Goal: Find specific page/section: Find specific page/section

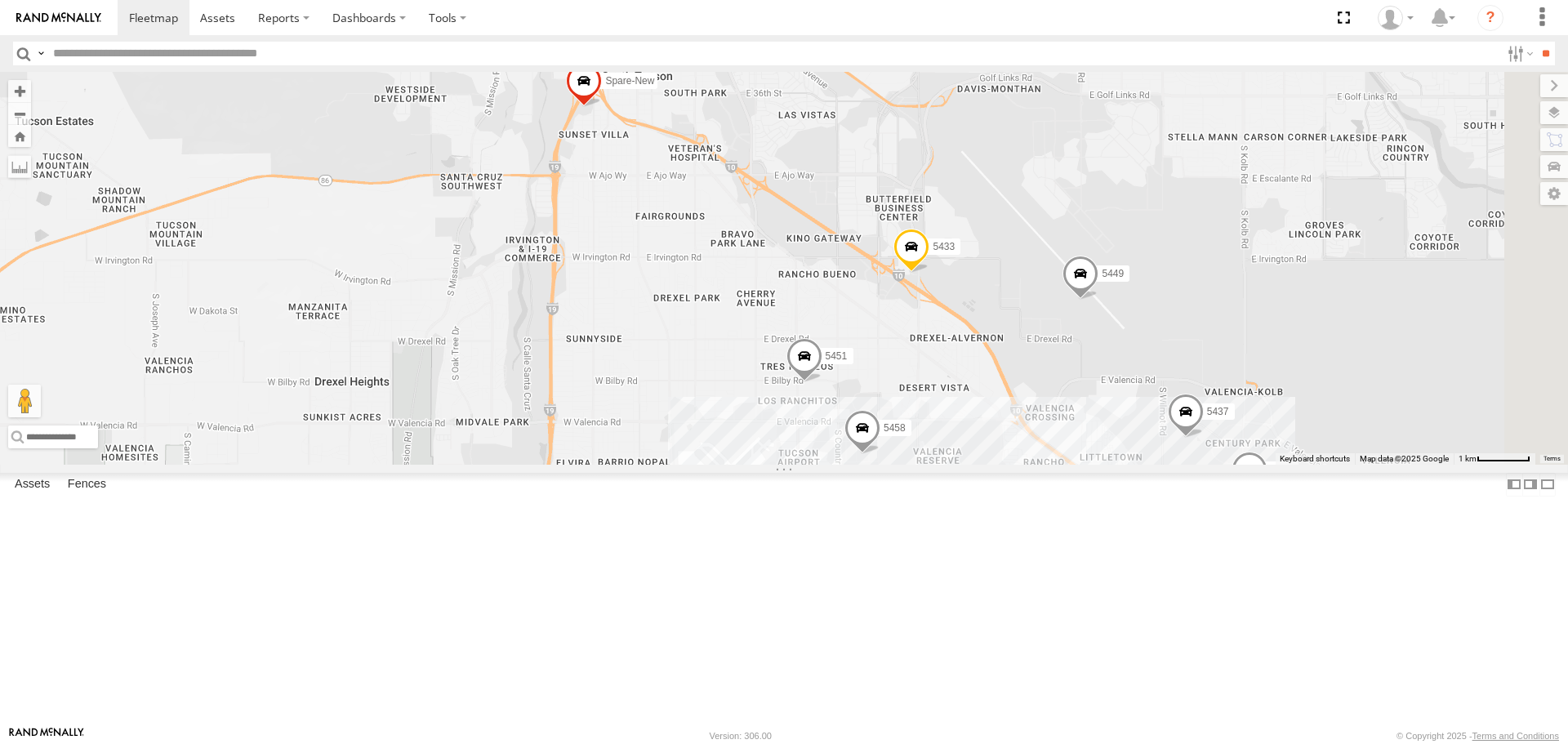
drag, startPoint x: 1404, startPoint y: 480, endPoint x: 1196, endPoint y: 427, distance: 214.6
click at [1196, 427] on div "5455 5454 5426 5446 5460 5425 5429 5456 5458 5449 5451 5433 Spare-New 5437" at bounding box center [784, 268] width 1568 height 392
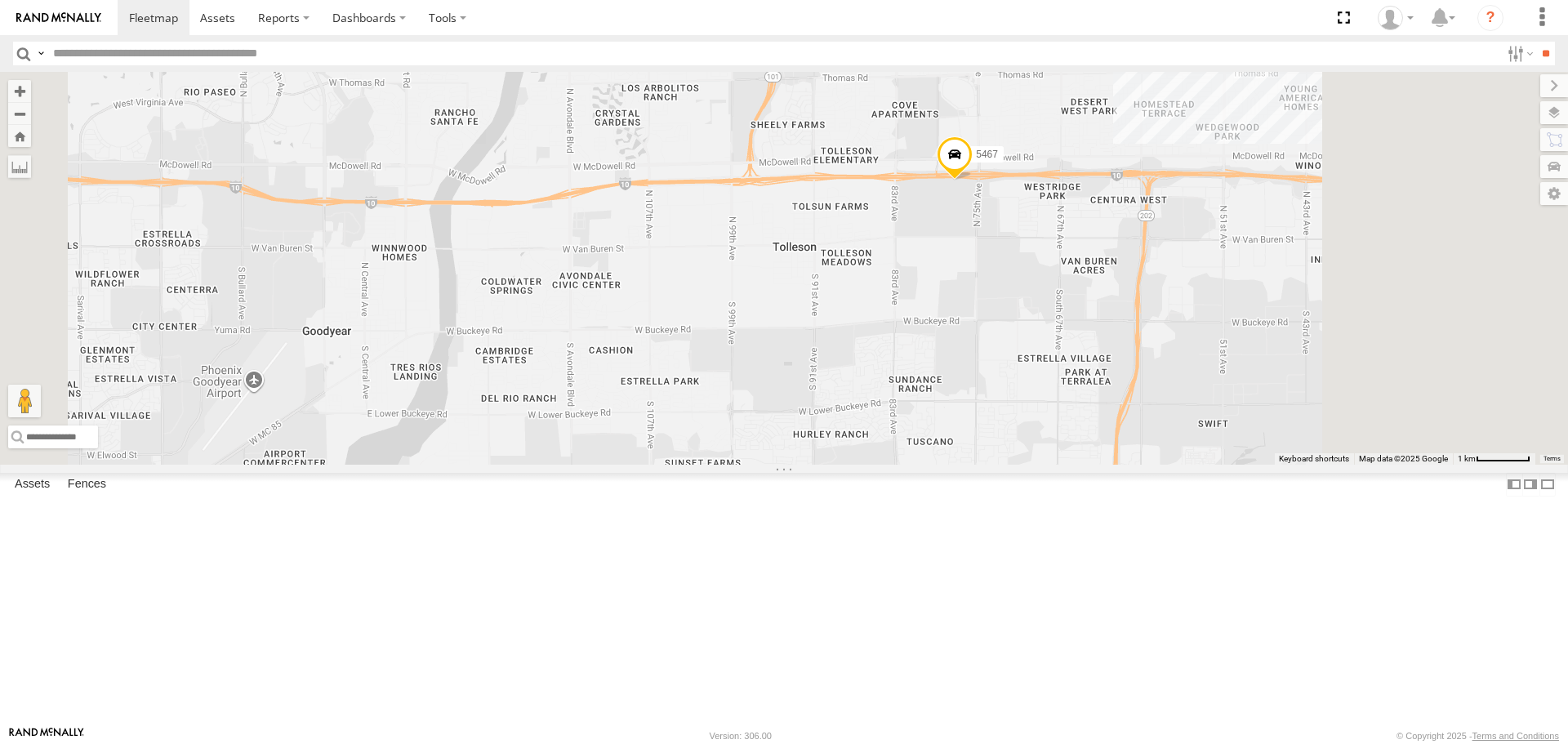
drag, startPoint x: 1238, startPoint y: 332, endPoint x: 972, endPoint y: 442, distance: 287.8
click at [972, 442] on div "5455 5454 5426 5446 5460 5425 5467 5459 5429" at bounding box center [784, 268] width 1568 height 392
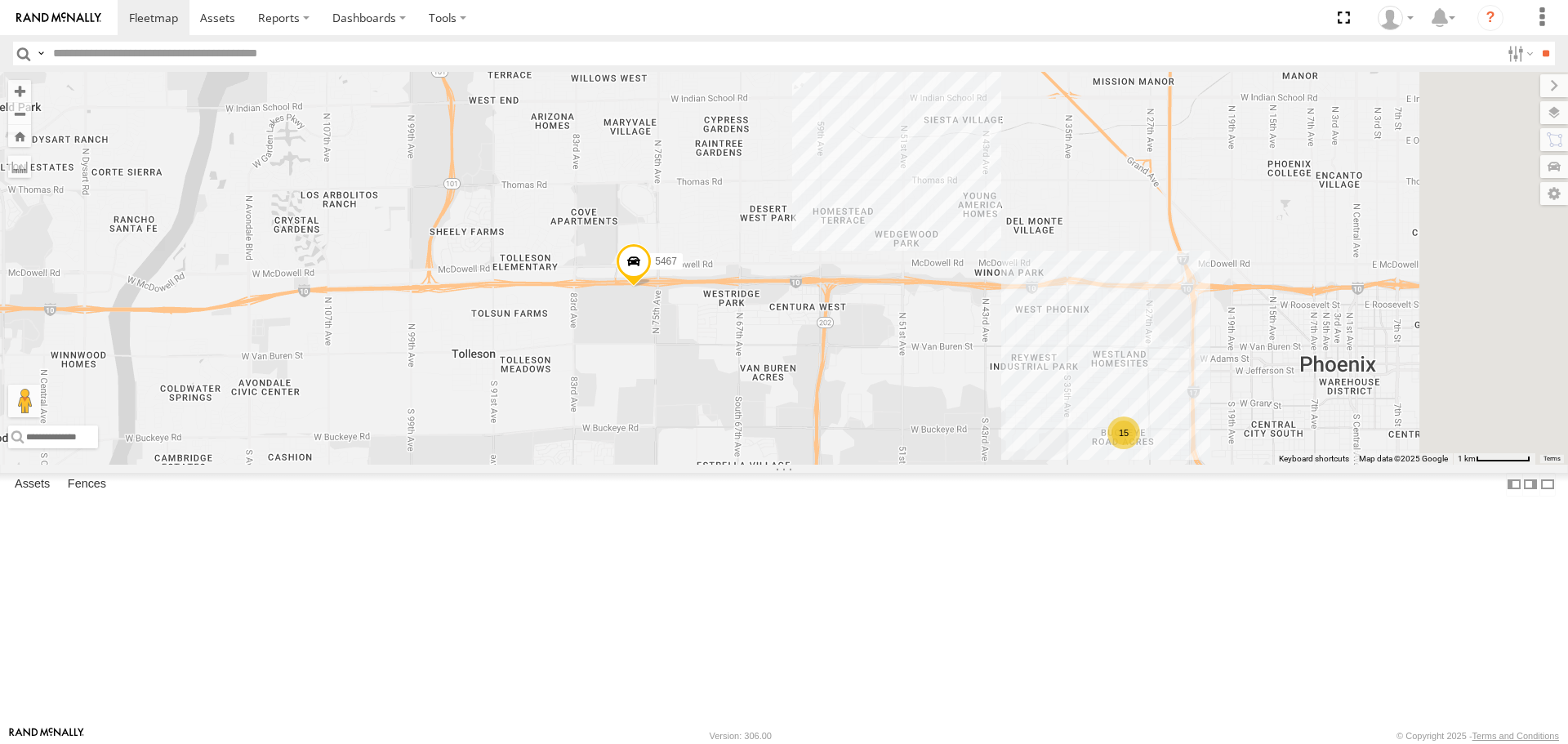
drag, startPoint x: 1233, startPoint y: 505, endPoint x: 1177, endPoint y: 520, distance: 58.0
click at [1177, 464] on div "5455 5454 5426 5446 5460 5425 5467 5459 5429 15" at bounding box center [784, 268] width 1568 height 392
click at [1139, 449] on div "15" at bounding box center [1123, 433] width 33 height 33
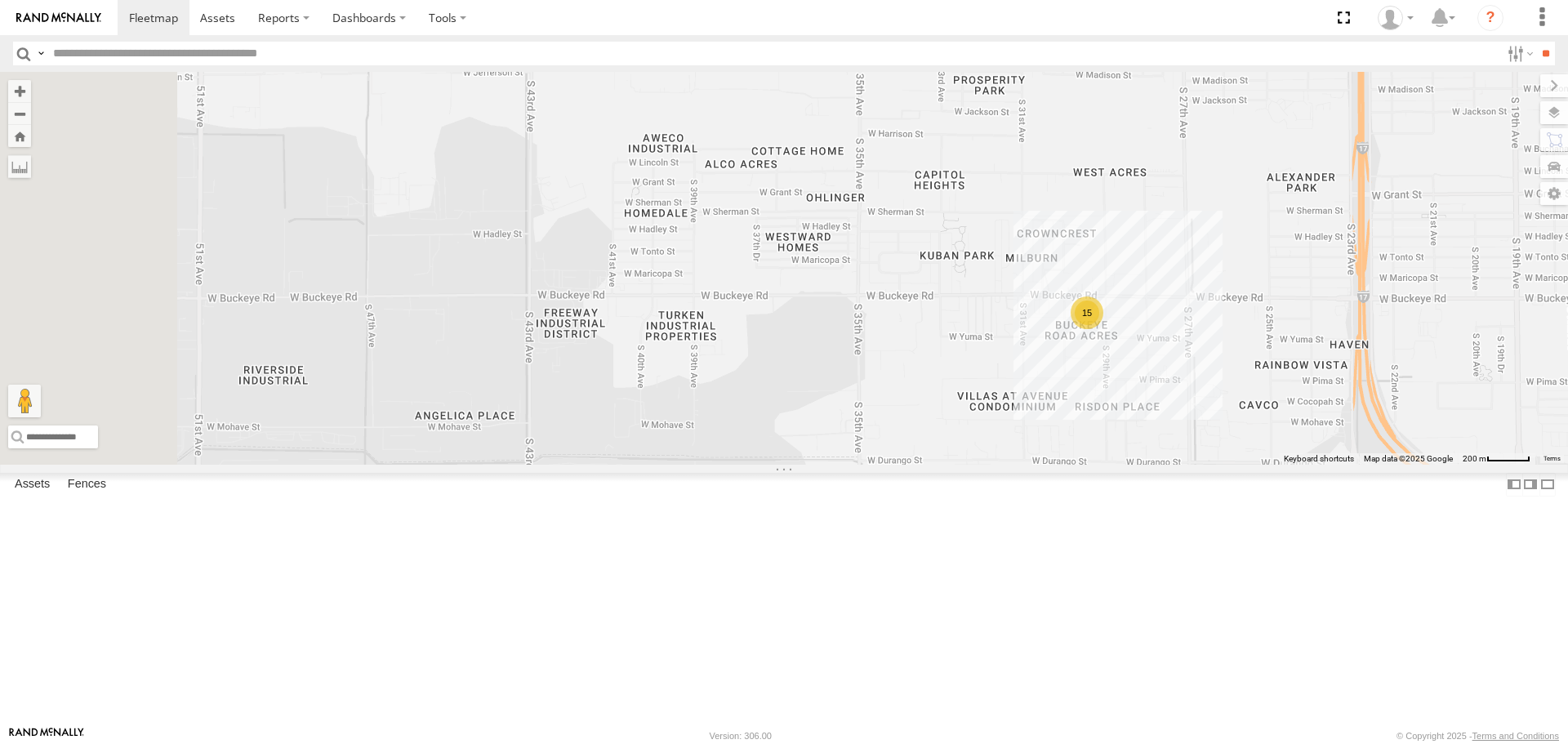
drag, startPoint x: 667, startPoint y: 472, endPoint x: 1211, endPoint y: 472, distance: 544.0
click at [1211, 464] on div "5455 5454 5426 5446 5460 5425 5467 5459 5429 15" at bounding box center [784, 268] width 1568 height 392
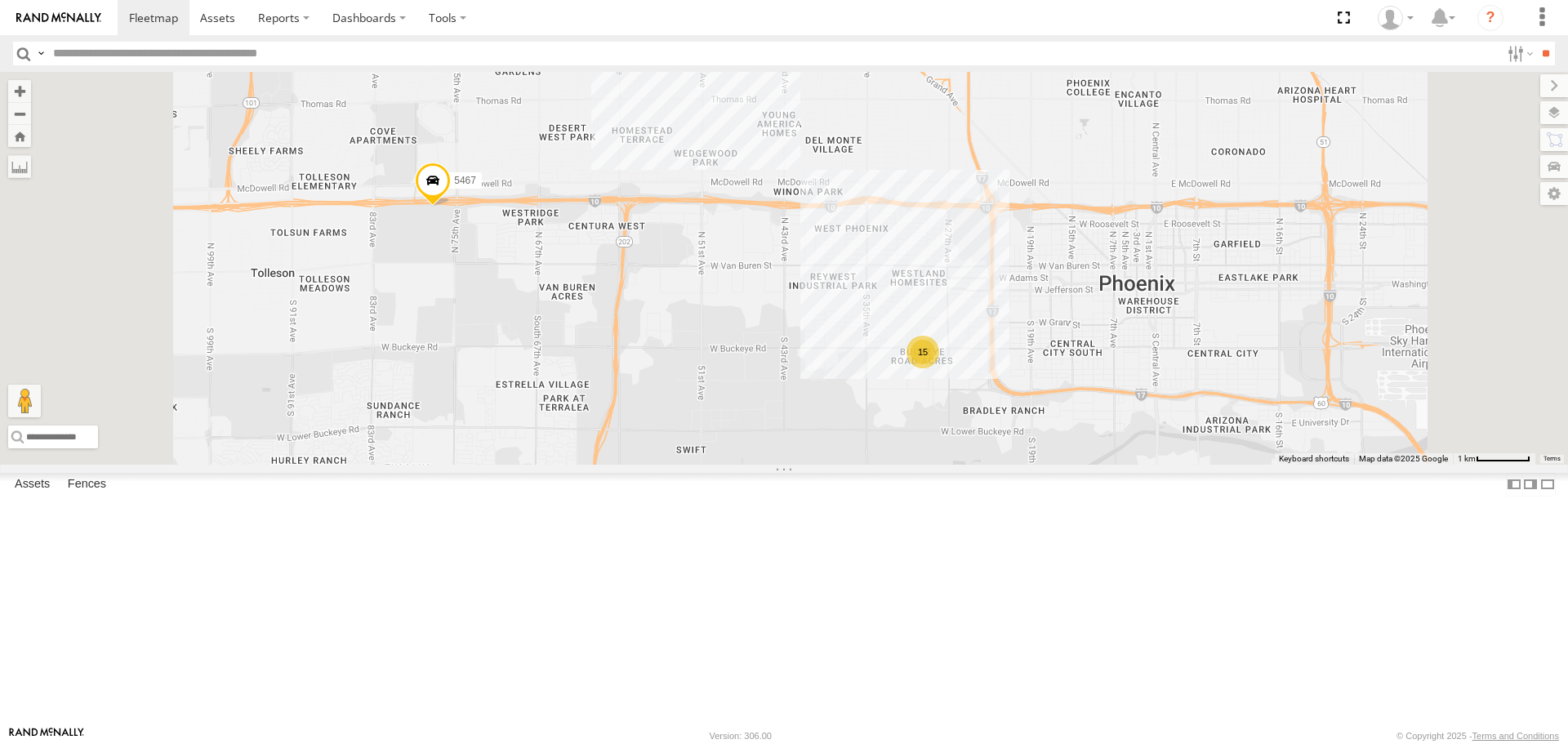
click at [939, 368] on div "15" at bounding box center [924, 353] width 33 height 33
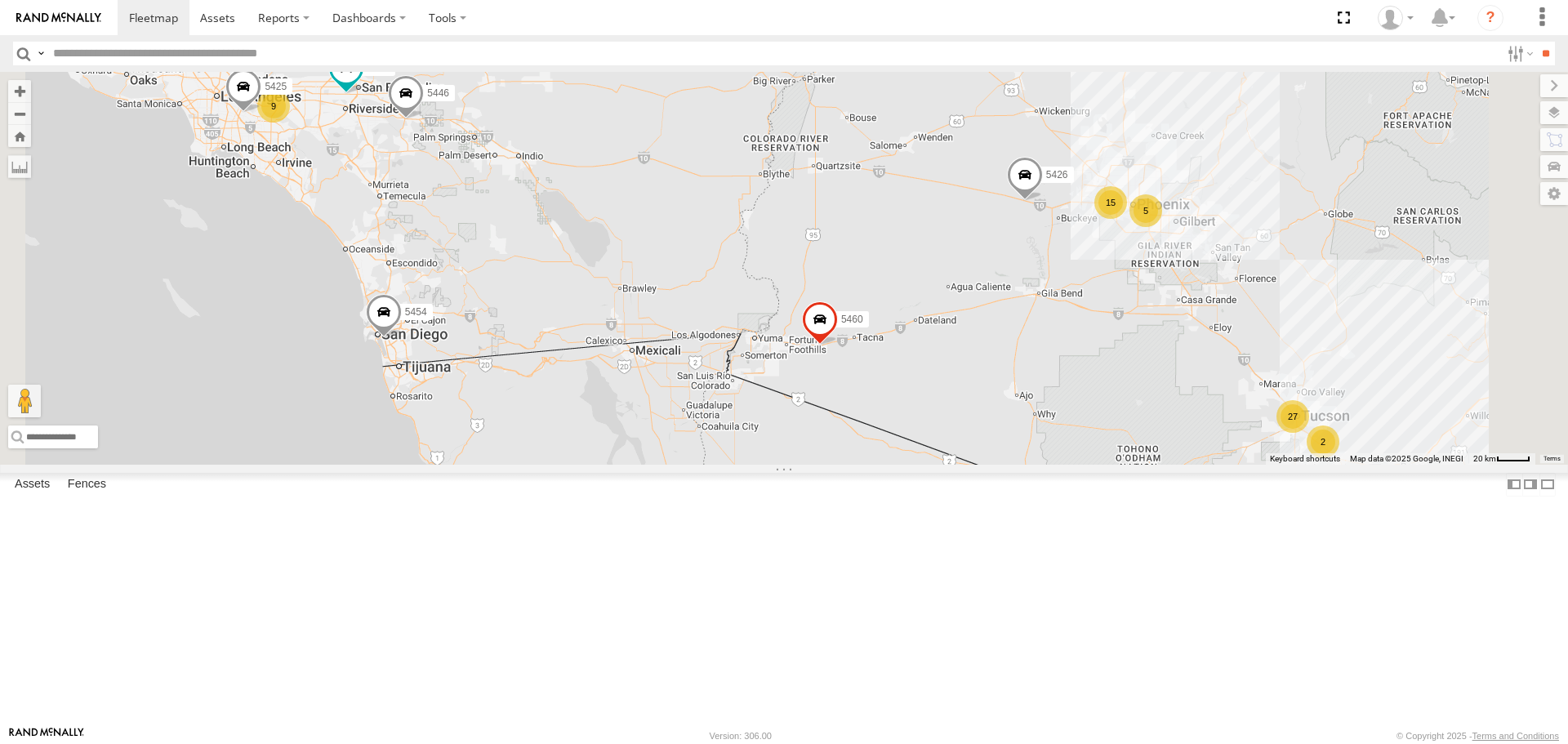
click at [237, 48] on input "text" at bounding box center [773, 53] width 1454 height 24
type input "****"
click at [1537, 42] on input "**" at bounding box center [1546, 53] width 18 height 24
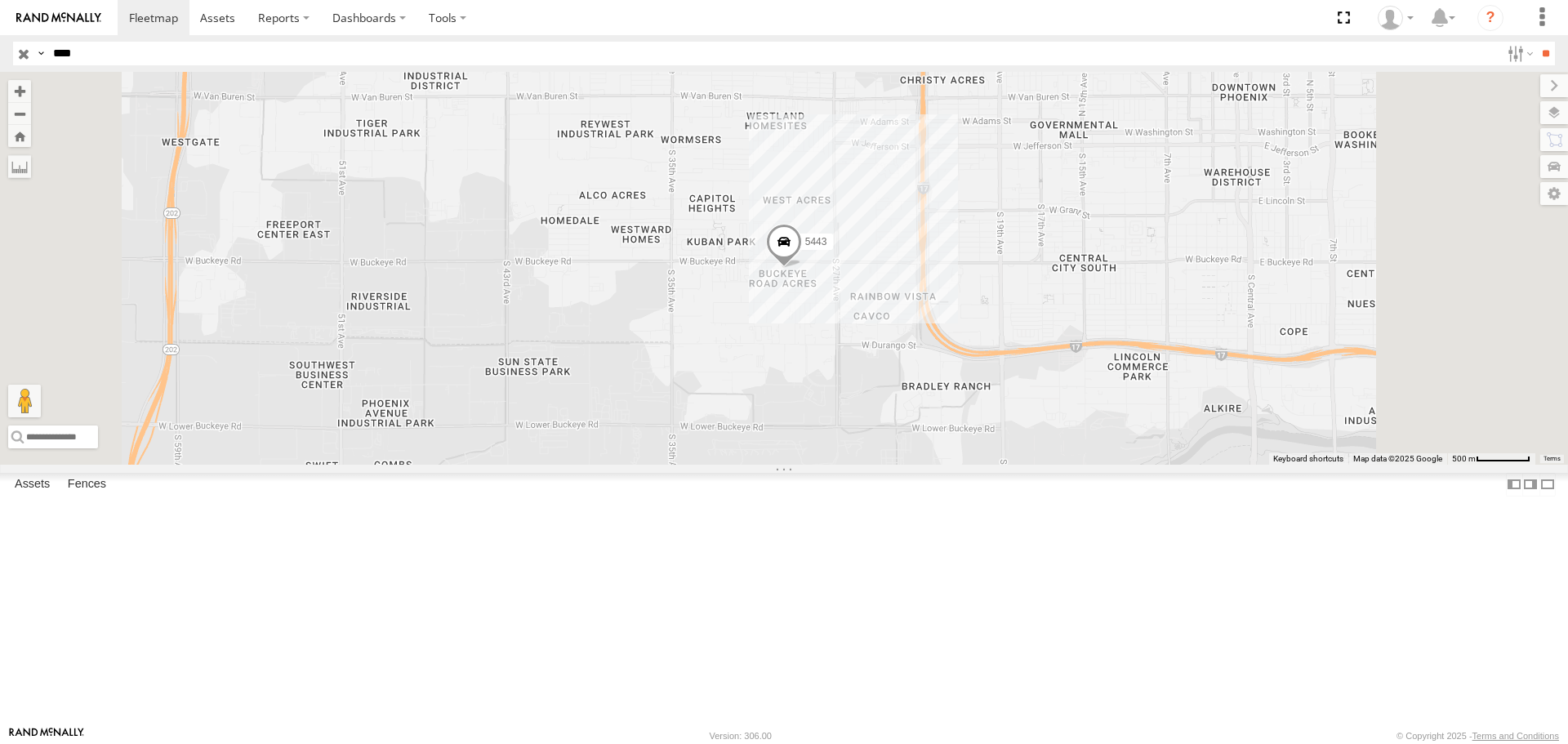
click at [802, 269] on span at bounding box center [784, 247] width 36 height 44
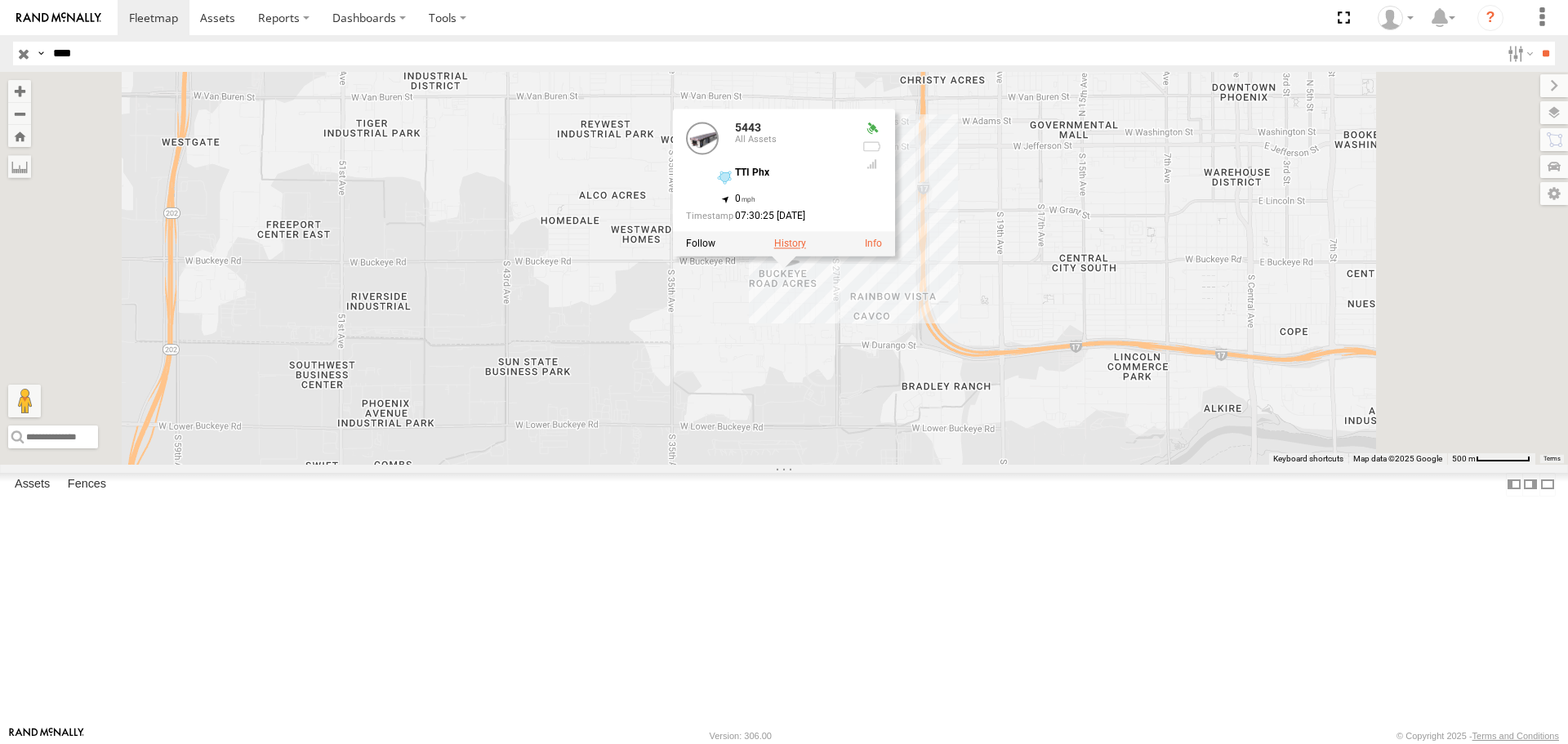
click at [807, 250] on label at bounding box center [790, 244] width 32 height 12
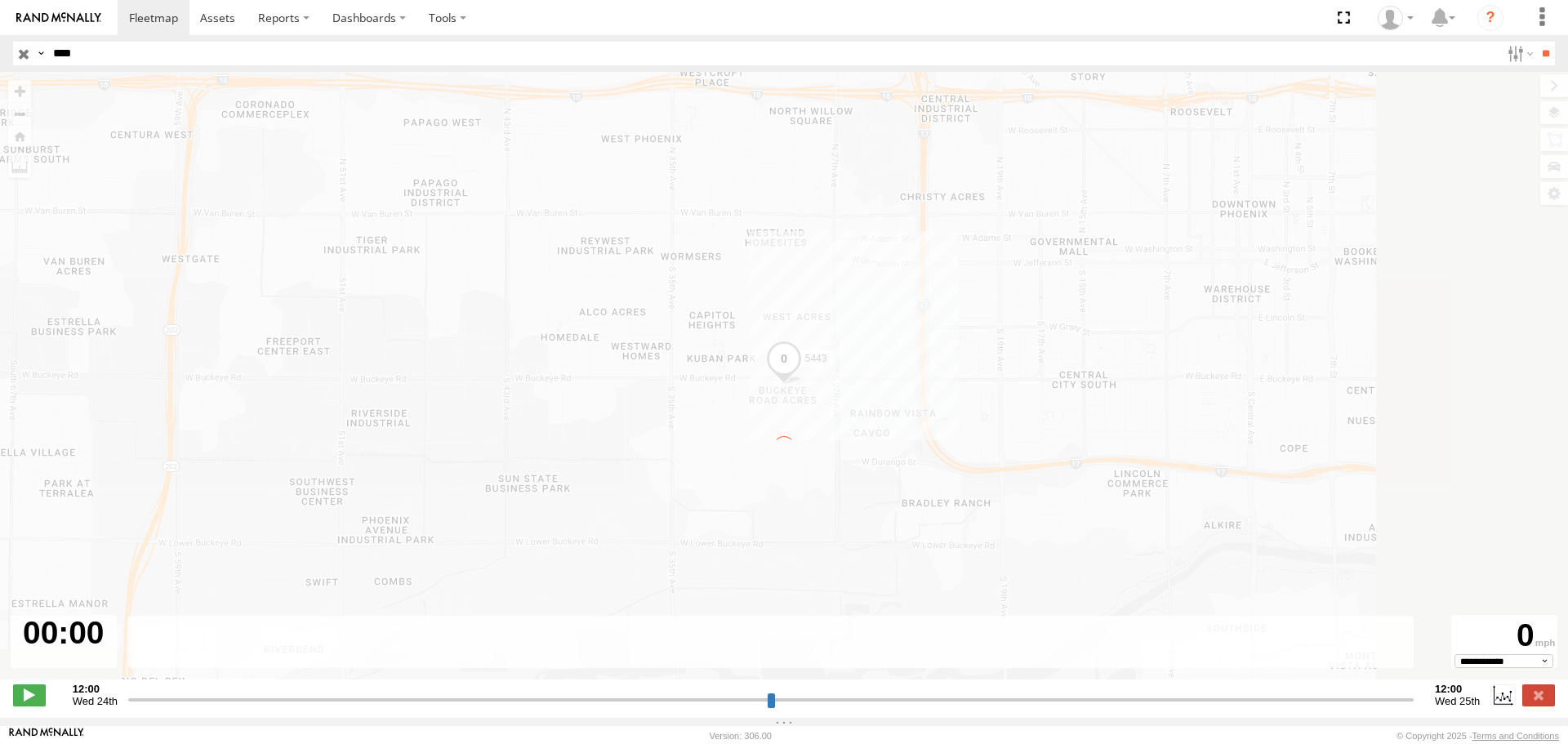
type input "**********"
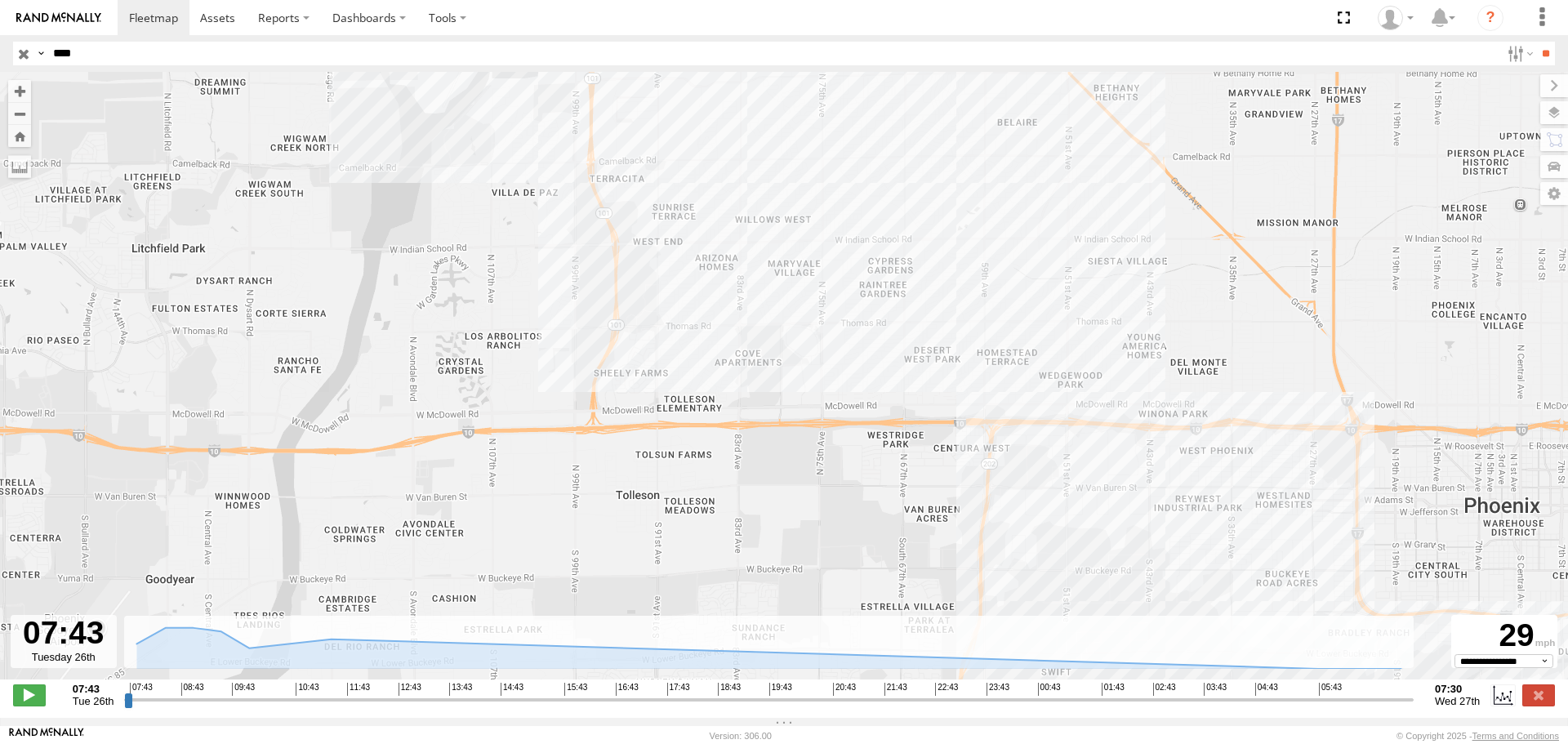
drag, startPoint x: 729, startPoint y: 401, endPoint x: 371, endPoint y: 67, distance: 489.6
click at [371, 67] on body at bounding box center [784, 372] width 1568 height 744
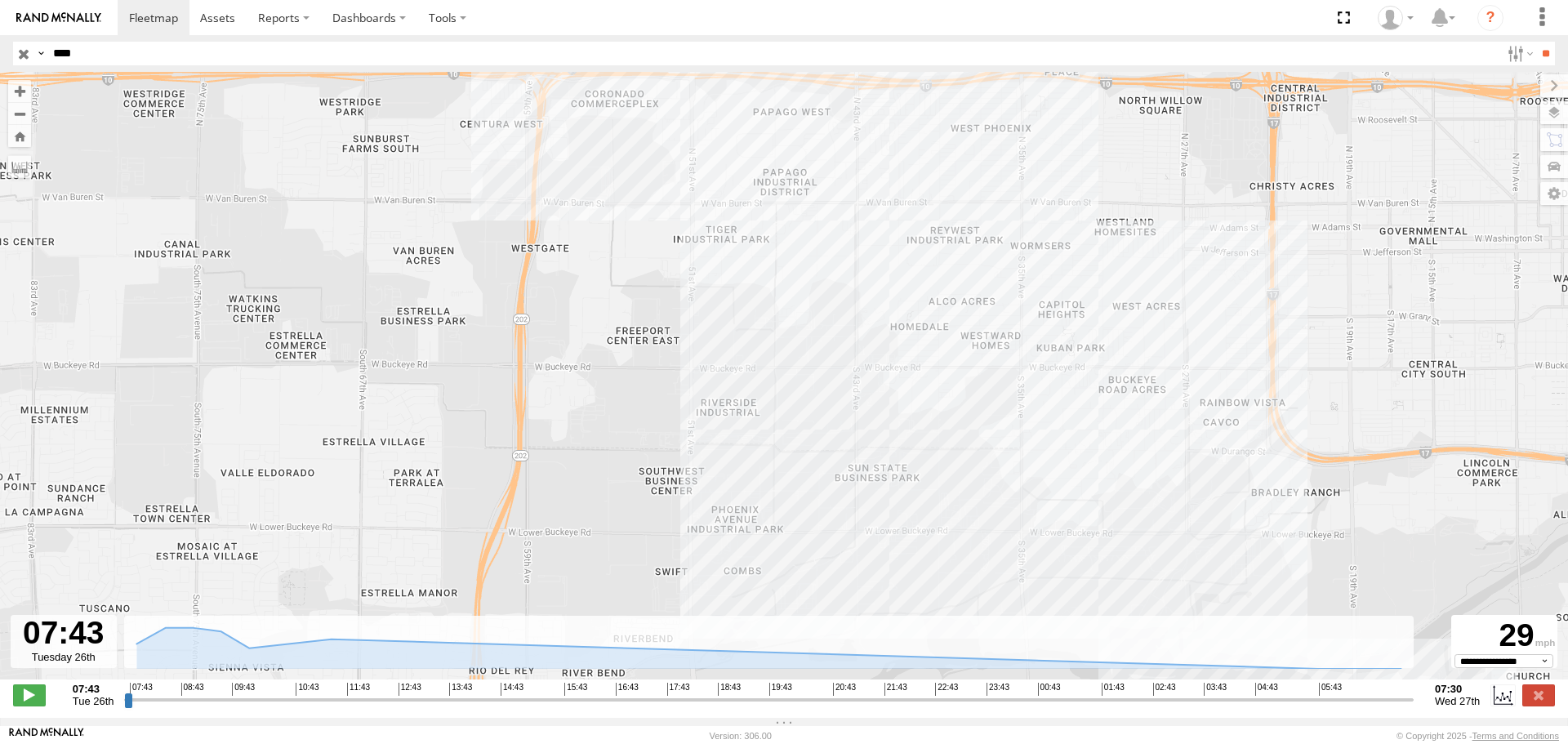
click at [29, 59] on input "button" at bounding box center [24, 53] width 21 height 24
